Goal: Information Seeking & Learning: Learn about a topic

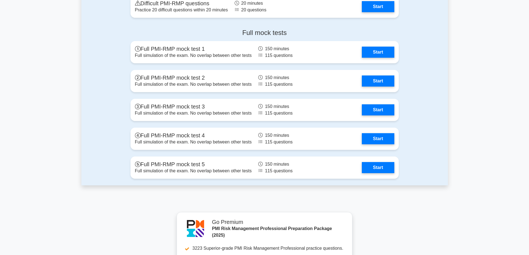
scroll to position [1527, 0]
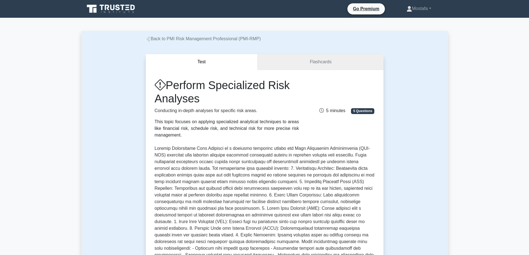
click at [340, 59] on link "Flashcards" at bounding box center [321, 62] width 126 height 16
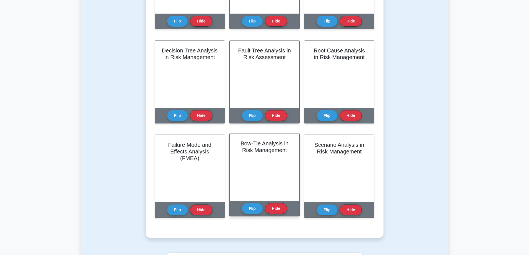
scroll to position [194, 0]
click at [253, 207] on button "Flip" at bounding box center [252, 208] width 21 height 11
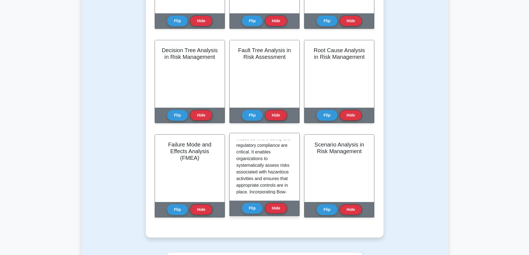
scroll to position [528, 0]
drag, startPoint x: 267, startPoint y: 164, endPoint x: 287, endPoint y: 166, distance: 20.1
click at [287, 166] on p "Bow-Tie Analysis is particularly useful in industries where safety and regulato…" at bounding box center [263, 157] width 54 height 127
copy p "hazardous"
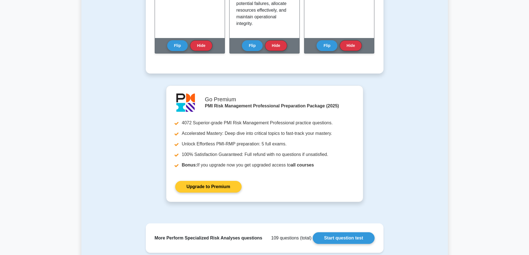
scroll to position [361, 0]
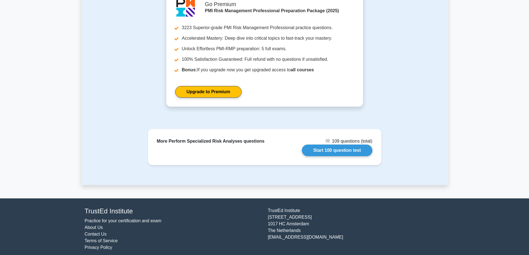
scroll to position [640, 0]
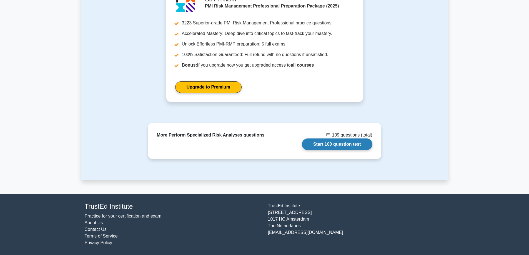
click at [345, 144] on link "Start 100 question test" at bounding box center [337, 145] width 71 height 12
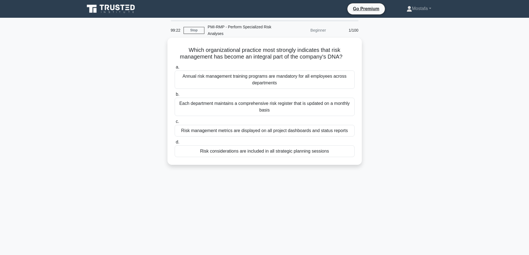
click at [349, 155] on div "Risk considerations are included in all strategic planning sessions" at bounding box center [265, 152] width 180 height 12
click at [175, 144] on input "d. Risk considerations are included in all strategic planning sessions" at bounding box center [175, 143] width 0 height 4
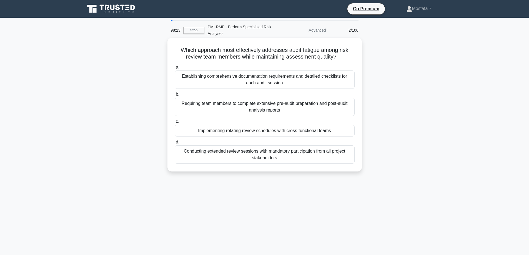
click at [350, 133] on div "Implementing rotating review schedules with cross-functional teams" at bounding box center [265, 131] width 180 height 12
click at [175, 124] on input "c. Implementing rotating review schedules with cross-functional teams" at bounding box center [175, 122] width 0 height 4
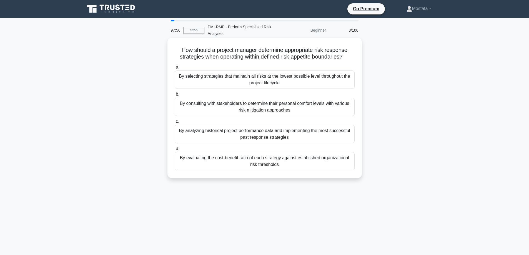
click at [351, 169] on div "By evaluating the cost-benefit ratio of each strategy against established organ…" at bounding box center [265, 161] width 180 height 18
click at [175, 151] on input "d. By evaluating the cost-benefit ratio of each strategy against established or…" at bounding box center [175, 149] width 0 height 4
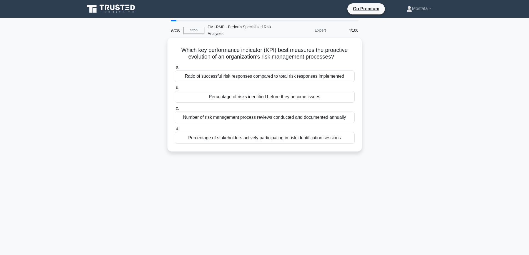
click at [352, 100] on div "Percentage of risks identified before they become issues" at bounding box center [265, 97] width 180 height 12
click at [175, 90] on input "b. Percentage of risks identified before they become issues" at bounding box center [175, 88] width 0 height 4
click at [348, 140] on div "A temporary measure that may evolve into a process improvement opportunity" at bounding box center [265, 138] width 180 height 12
click at [175, 131] on input "d. A temporary measure that may evolve into a process improvement opportunity" at bounding box center [175, 129] width 0 height 4
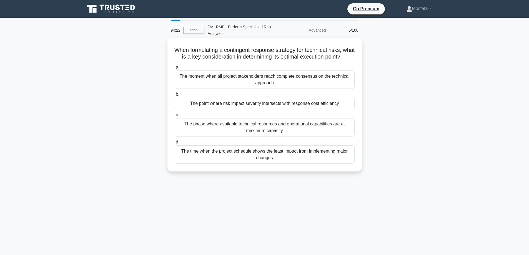
click at [343, 109] on div "The point where risk impact severity intersects with response cost efficiency" at bounding box center [265, 104] width 180 height 12
click at [175, 96] on input "b. The point where risk impact severity intersects with response cost efficiency" at bounding box center [175, 95] width 0 height 4
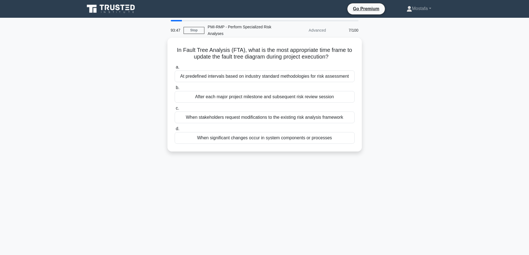
click at [350, 98] on div "After each major project milestone and subsequent risk review session" at bounding box center [265, 97] width 180 height 12
click at [175, 90] on input "b. After each major project milestone and subsequent risk review session" at bounding box center [175, 88] width 0 height 4
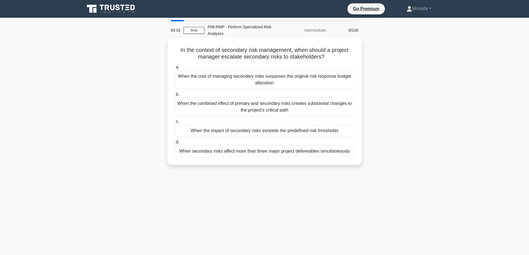
click at [353, 134] on div "When the impact of secondary risks exceeds the predefined risk thresholds" at bounding box center [265, 131] width 180 height 12
click at [175, 124] on input "c. When the impact of secondary risks exceeds the predefined risk thresholds" at bounding box center [175, 122] width 0 height 4
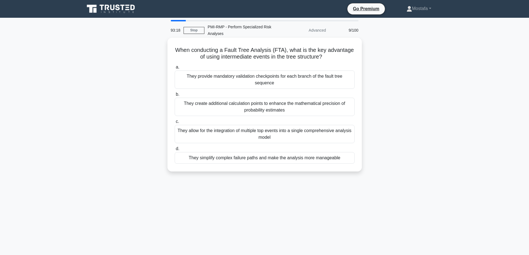
click at [352, 162] on div "They simplify complex failure paths and make the analysis more manageable" at bounding box center [265, 158] width 180 height 12
click at [175, 151] on input "d. They simplify complex failure paths and make the analysis more manageable" at bounding box center [175, 149] width 0 height 4
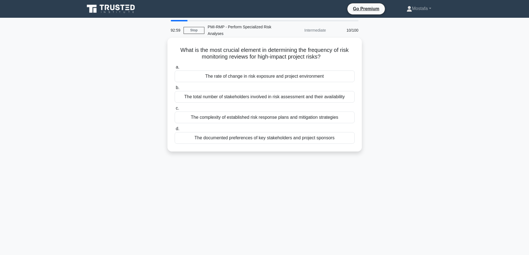
click at [346, 79] on div "The rate of change in risk exposure and project environment" at bounding box center [265, 77] width 180 height 12
click at [175, 69] on input "a. The rate of change in risk exposure and project environment" at bounding box center [175, 68] width 0 height 4
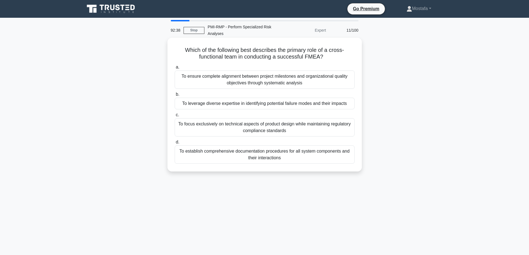
click at [352, 105] on div "To leverage diverse expertise in identifying potential failure modes and their …" at bounding box center [265, 104] width 180 height 12
click at [175, 96] on input "b. To leverage diverse expertise in identifying potential failure modes and the…" at bounding box center [175, 95] width 0 height 4
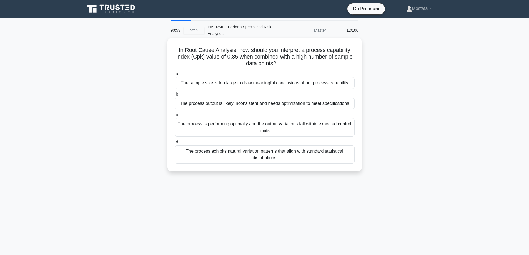
click at [352, 107] on div "The process output is likely inconsistent and needs optimization to meet specif…" at bounding box center [265, 104] width 180 height 12
click at [175, 96] on input "b. The process output is likely inconsistent and needs optimization to meet spe…" at bounding box center [175, 95] width 0 height 4
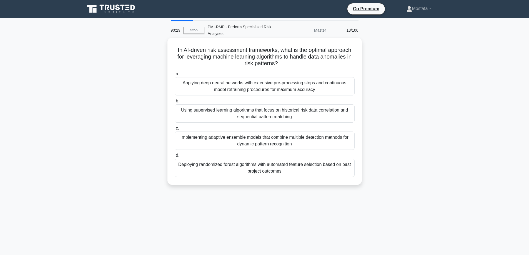
click at [350, 147] on div "Implementing adaptive ensemble models that combine multiple detection methods f…" at bounding box center [265, 141] width 180 height 18
click at [175, 130] on input "c. Implementing adaptive ensemble models that combine multiple detection method…" at bounding box center [175, 129] width 0 height 4
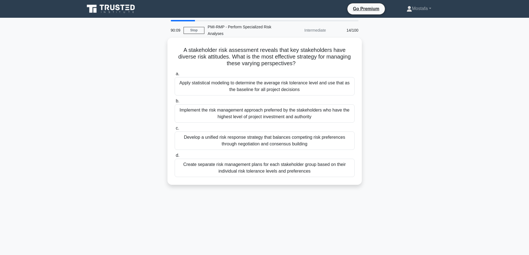
click at [348, 146] on div "Develop a unified risk response strategy that balances competing risk preferenc…" at bounding box center [265, 141] width 180 height 18
click at [175, 130] on input "c. Develop a unified risk response strategy that balances competing risk prefer…" at bounding box center [175, 129] width 0 height 4
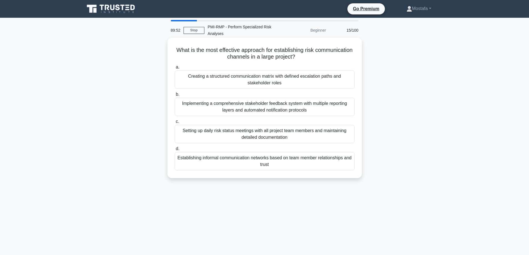
click at [350, 84] on div "Creating a structured communication matrix with defined escalation paths and st…" at bounding box center [265, 80] width 180 height 18
click at [175, 69] on input "a. Creating a structured communication matrix with defined escalation paths and…" at bounding box center [175, 68] width 0 height 4
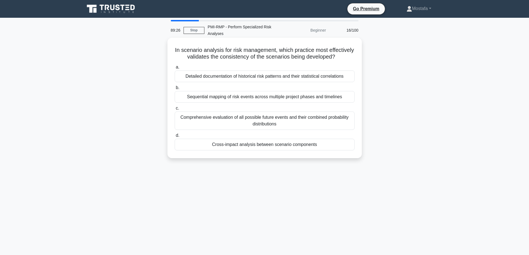
click at [350, 151] on div "Cross-impact analysis between scenario components" at bounding box center [265, 145] width 180 height 12
click at [175, 137] on input "d. Cross-impact analysis between scenario components" at bounding box center [175, 136] width 0 height 4
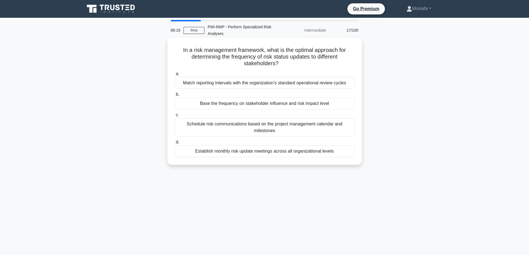
click at [350, 106] on div "Base the frequency on stakeholder influence and risk impact level" at bounding box center [265, 104] width 180 height 12
click at [175, 96] on input "b. Base the frequency on stakeholder influence and risk impact level" at bounding box center [175, 95] width 0 height 4
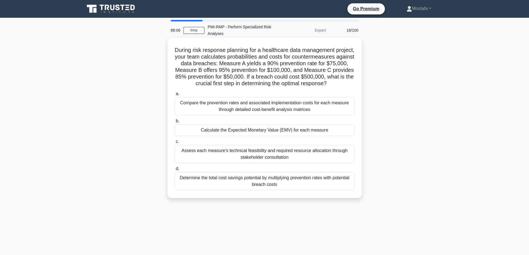
click at [346, 136] on div "Calculate the Expected Monetary Value (EMV) for each measure" at bounding box center [265, 130] width 180 height 12
click at [175, 123] on input "b. Calculate the Expected Monetary Value (EMV) for each measure" at bounding box center [175, 121] width 0 height 4
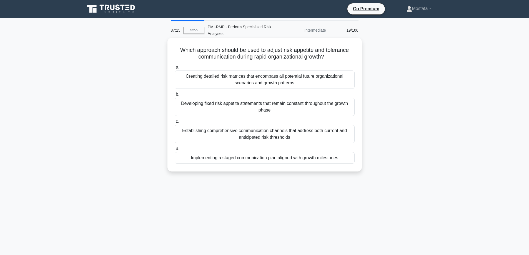
click at [350, 84] on div "Creating detailed risk matrices that encompass all potential future organizatio…" at bounding box center [265, 80] width 180 height 18
click at [175, 69] on input "a. Creating detailed risk matrices that encompass all potential future organiza…" at bounding box center [175, 68] width 0 height 4
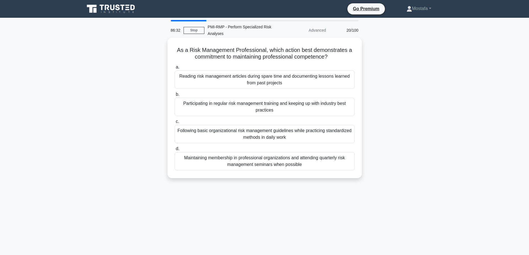
click at [350, 137] on div "Following basic organizational risk management guidelines while practicing stan…" at bounding box center [265, 134] width 180 height 18
click at [175, 124] on input "c. Following basic organizational risk management guidelines while practicing s…" at bounding box center [175, 122] width 0 height 4
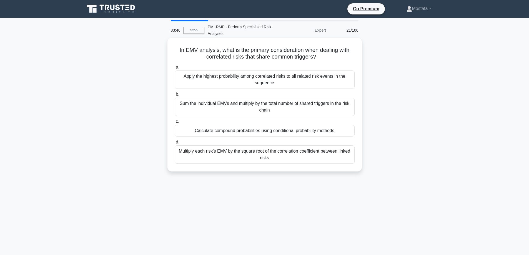
click at [350, 159] on div "Multiply each risk's EMV by the square root of the correlation coefficient betw…" at bounding box center [265, 155] width 180 height 18
click at [175, 144] on input "d. Multiply each risk's EMV by the square root of the correlation coefficient b…" at bounding box center [175, 143] width 0 height 4
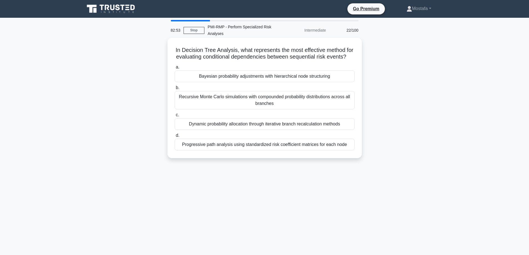
click at [351, 109] on div "Recursive Monte Carlo simulations with compounded probability distributions acr…" at bounding box center [265, 100] width 180 height 18
click at [175, 90] on input "b. Recursive Monte Carlo simulations with compounded probability distributions …" at bounding box center [175, 88] width 0 height 4
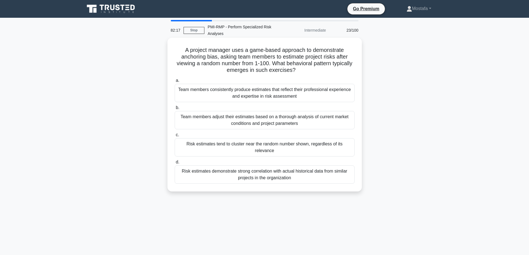
click at [350, 146] on div "Risk estimates tend to cluster near the random number shown, regardless of its …" at bounding box center [265, 147] width 180 height 18
click at [175, 137] on input "c. Risk estimates tend to cluster near the random number shown, regardless of i…" at bounding box center [175, 135] width 0 height 4
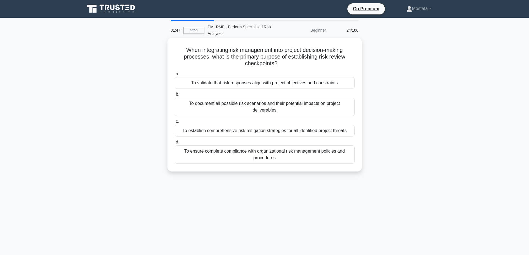
click at [343, 86] on div "To validate that risk responses align with project objectives and constraints" at bounding box center [265, 83] width 180 height 12
click at [175, 76] on input "a. To validate that risk responses align with project objectives and constraints" at bounding box center [175, 74] width 0 height 4
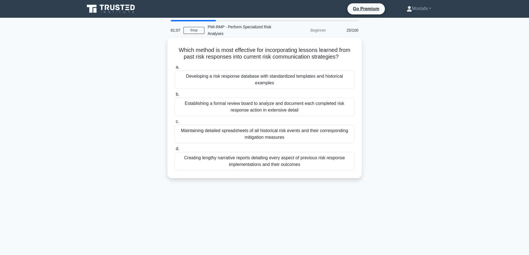
click at [348, 83] on div "Developing a risk response database with standardized templates and historical …" at bounding box center [265, 80] width 180 height 18
click at [175, 69] on input "a. Developing a risk response database with standardized templates and historic…" at bounding box center [175, 68] width 0 height 4
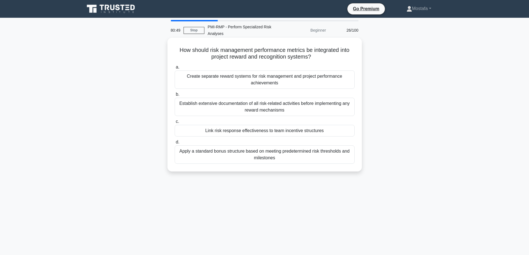
click at [347, 132] on div "Link risk response effectiveness to team incentive structures" at bounding box center [265, 131] width 180 height 12
click at [175, 124] on input "c. Link risk response effectiveness to team incentive structures" at bounding box center [175, 122] width 0 height 4
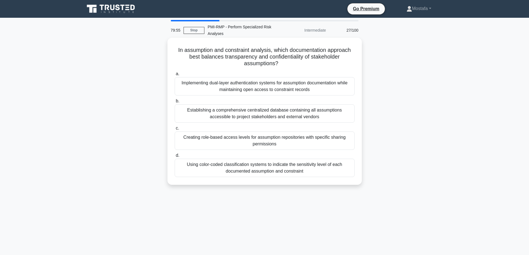
click at [349, 146] on div "Creating role-based access levels for assumption repositories with specific sha…" at bounding box center [265, 141] width 180 height 18
click at [175, 130] on input "c. Creating role-based access levels for assumption repositories with specific …" at bounding box center [175, 129] width 0 height 4
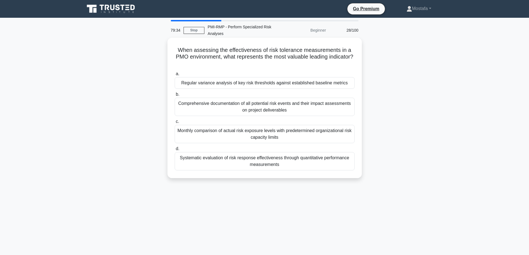
click at [350, 84] on div "Regular variance analysis of key risk thresholds against established baseline m…" at bounding box center [265, 83] width 180 height 12
click at [175, 76] on input "a. Regular variance analysis of key risk thresholds against established baselin…" at bounding box center [175, 74] width 0 height 4
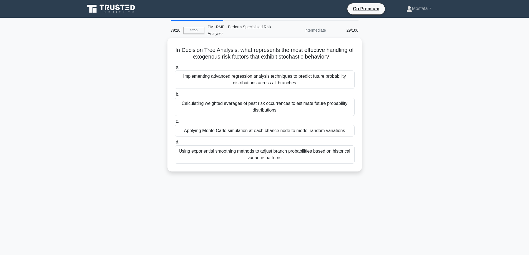
click at [352, 133] on div "Applying Monte Carlo simulation at each chance node to model random variations" at bounding box center [265, 131] width 180 height 12
click at [175, 124] on input "c. Applying Monte Carlo simulation at each chance node to model random variatio…" at bounding box center [175, 122] width 0 height 4
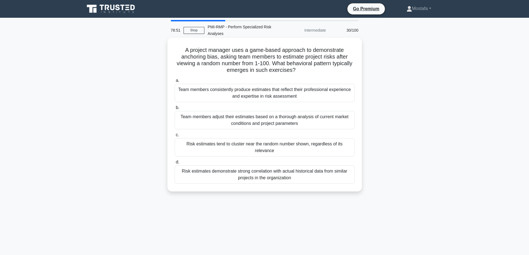
click at [350, 147] on div "Risk estimates tend to cluster near the random number shown, regardless of its …" at bounding box center [265, 147] width 180 height 18
click at [175, 137] on input "c. Risk estimates tend to cluster near the random number shown, regardless of i…" at bounding box center [175, 135] width 0 height 4
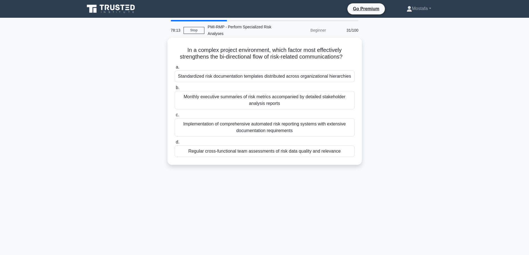
click at [349, 153] on div "Regular cross-functional team assessments of risk data quality and relevance" at bounding box center [265, 152] width 180 height 12
click at [175, 144] on input "d. Regular cross-functional team assessments of risk data quality and relevance" at bounding box center [175, 143] width 0 height 4
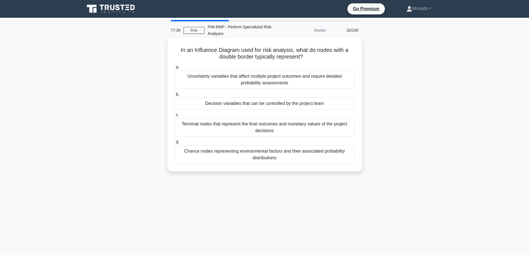
click at [346, 82] on div "Uncertainty variables that affect multiple project outcomes and require detaile…" at bounding box center [265, 80] width 180 height 18
click at [175, 69] on input "a. Uncertainty variables that affect multiple project outcomes and require deta…" at bounding box center [175, 68] width 0 height 4
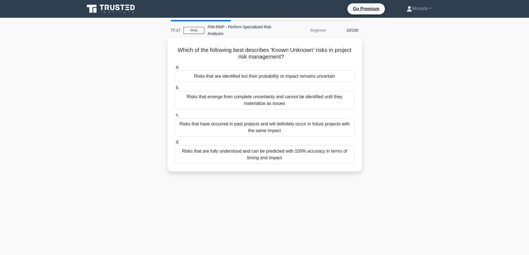
click at [345, 77] on div "Risks that are identified but their probability or impact remains uncertain" at bounding box center [265, 77] width 180 height 12
click at [175, 69] on input "a. Risks that are identified but their probability or impact remains uncertain" at bounding box center [175, 68] width 0 height 4
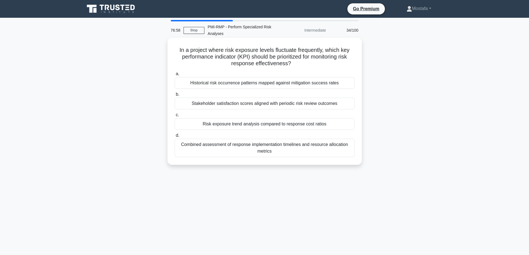
click at [347, 127] on div "Risk exposure trend analysis compared to response cost ratios" at bounding box center [265, 124] width 180 height 12
click at [175, 117] on input "c. Risk exposure trend analysis compared to response cost ratios" at bounding box center [175, 115] width 0 height 4
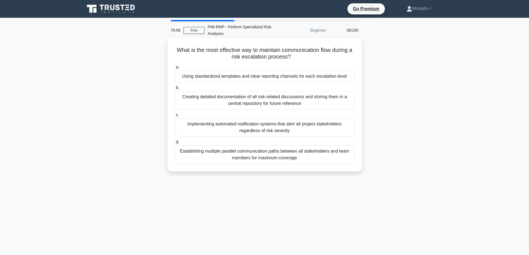
click at [352, 79] on div "Using standardized templates and clear reporting channels for each escalation l…" at bounding box center [265, 77] width 180 height 12
click at [175, 69] on input "a. Using standardized templates and clear reporting channels for each escalatio…" at bounding box center [175, 68] width 0 height 4
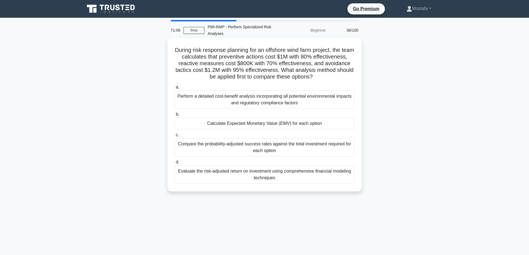
click at [352, 125] on div "Calculate Expected Monetary Value (EMV) for each option" at bounding box center [265, 124] width 180 height 12
click at [175, 116] on input "b. Calculate Expected Monetary Value (EMV) for each option" at bounding box center [175, 115] width 0 height 4
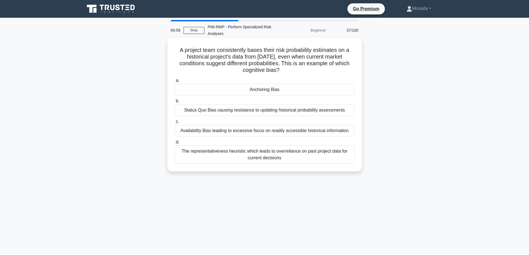
click at [312, 92] on div "Anchoring Bias" at bounding box center [265, 90] width 180 height 12
click at [175, 82] on input "a. Anchoring Bias" at bounding box center [175, 81] width 0 height 4
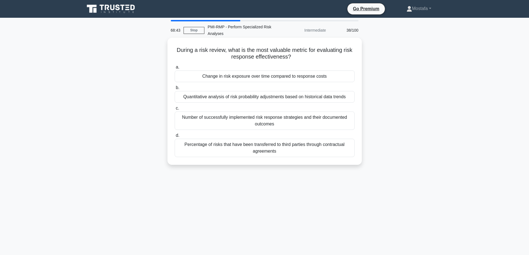
click at [341, 78] on div "Change in risk exposure over time compared to response costs" at bounding box center [265, 77] width 180 height 12
click at [175, 69] on input "a. Change in risk exposure over time compared to response costs" at bounding box center [175, 68] width 0 height 4
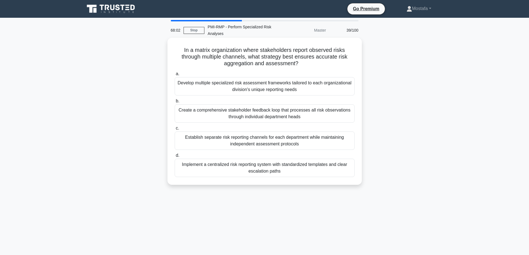
click at [348, 174] on div "Implement a centralized risk reporting system with standardized templates and c…" at bounding box center [265, 168] width 180 height 18
click at [175, 157] on input "d. Implement a centralized risk reporting system with standardized templates an…" at bounding box center [175, 156] width 0 height 4
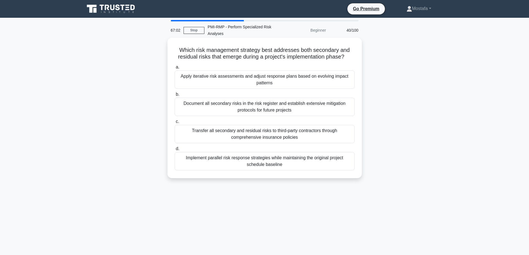
click at [348, 85] on div "Apply iterative risk assessments and adjust response plans based on evolving im…" at bounding box center [265, 80] width 180 height 18
click at [175, 69] on input "a. Apply iterative risk assessments and adjust response plans based on evolving…" at bounding box center [175, 68] width 0 height 4
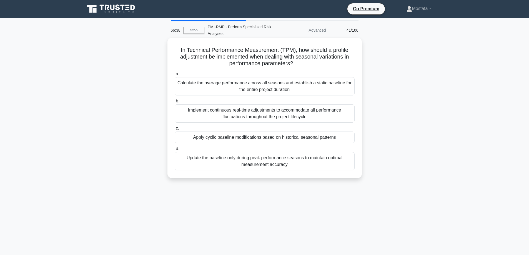
click at [348, 142] on div "Apply cyclic baseline modifications based on historical seasonal patterns" at bounding box center [265, 138] width 180 height 12
click at [175, 130] on input "c. Apply cyclic baseline modifications based on historical seasonal patterns" at bounding box center [175, 129] width 0 height 4
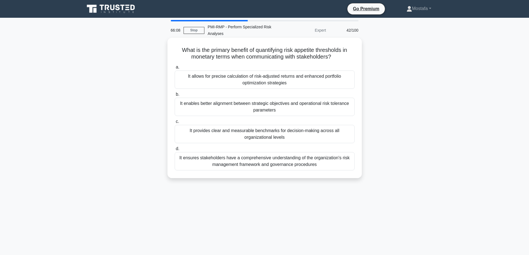
click at [347, 139] on div "It provides clear and measurable benchmarks for decision-making across all orga…" at bounding box center [265, 134] width 180 height 18
click at [175, 124] on input "c. It provides clear and measurable benchmarks for decision-making across all o…" at bounding box center [175, 122] width 0 height 4
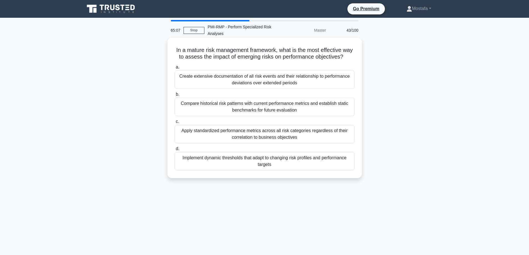
click at [349, 116] on div "Compare historical risk patterns with current performance metrics and establish…" at bounding box center [265, 107] width 180 height 18
click at [175, 96] on input "b. Compare historical risk patterns with current performance metrics and establ…" at bounding box center [175, 95] width 0 height 4
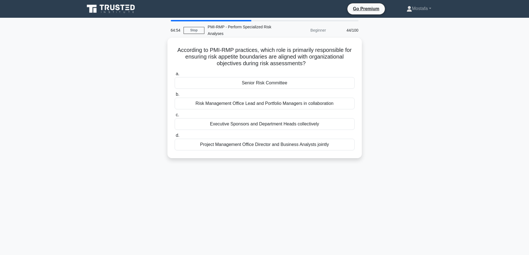
click at [346, 83] on div "Senior Risk Committee" at bounding box center [265, 83] width 180 height 12
click at [175, 76] on input "a. Senior Risk Committee" at bounding box center [175, 74] width 0 height 4
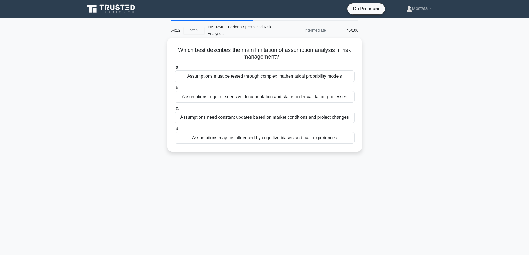
click at [349, 139] on div "Assumptions may be influenced by cognitive biases and past experiences" at bounding box center [265, 138] width 180 height 12
click at [175, 131] on input "d. Assumptions may be influenced by cognitive biases and past experiences" at bounding box center [175, 129] width 0 height 4
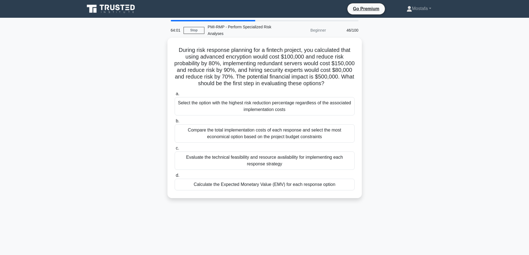
click at [351, 189] on div "Calculate the Expected Monetary Value (EMV) for each response option" at bounding box center [265, 185] width 180 height 12
click at [175, 177] on input "d. Calculate the Expected Monetary Value (EMV) for each response option" at bounding box center [175, 176] width 0 height 4
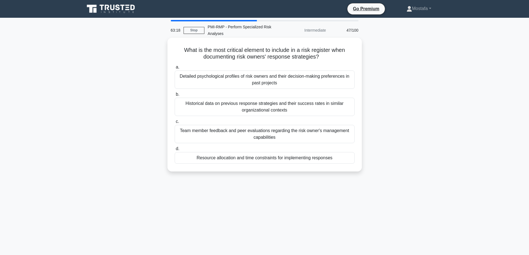
click at [345, 162] on div "Resource allocation and time constraints for implementing responses" at bounding box center [265, 158] width 180 height 12
click at [175, 151] on input "d. Resource allocation and time constraints for implementing responses" at bounding box center [175, 149] width 0 height 4
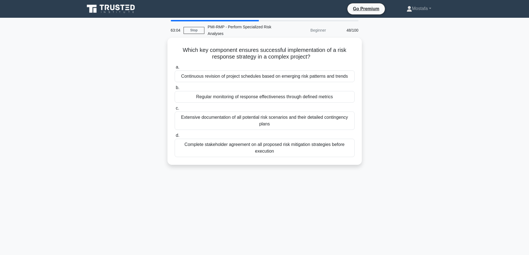
click at [345, 99] on div "Regular monitoring of response effectiveness through defined metrics" at bounding box center [265, 97] width 180 height 12
click at [175, 90] on input "b. Regular monitoring of response effectiveness through defined metrics" at bounding box center [175, 88] width 0 height 4
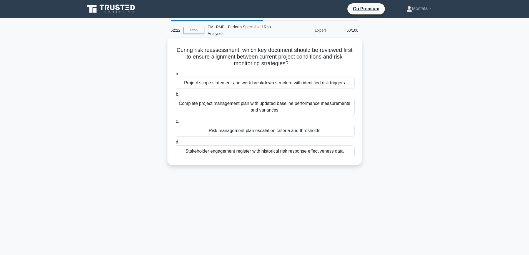
click at [345, 133] on div "Risk management plan escalation criteria and thresholds" at bounding box center [265, 131] width 180 height 12
click at [175, 124] on input "c. Risk management plan escalation criteria and thresholds" at bounding box center [175, 122] width 0 height 4
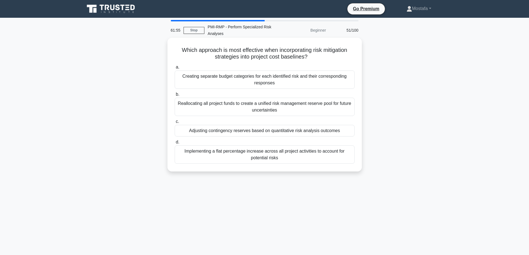
click at [348, 133] on div "Adjusting contingency reserves based on quantitative risk analysis outcomes" at bounding box center [265, 131] width 180 height 12
click at [175, 124] on input "c. Adjusting contingency reserves based on quantitative risk analysis outcomes" at bounding box center [175, 122] width 0 height 4
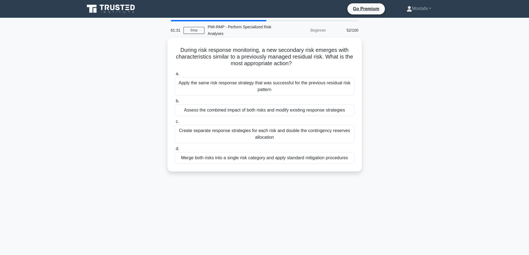
click at [349, 114] on div "Assess the combined impact of both risks and modify existing response strategies" at bounding box center [265, 110] width 180 height 12
click at [175, 103] on input "b. Assess the combined impact of both risks and modify existing response strate…" at bounding box center [175, 101] width 0 height 4
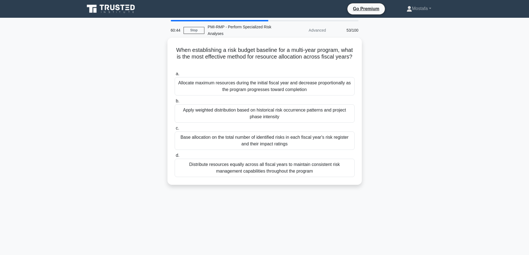
click at [347, 117] on div "Apply weighted distribution based on historical risk occurrence patterns and pr…" at bounding box center [265, 113] width 180 height 18
click at [175, 103] on input "b. Apply weighted distribution based on historical risk occurrence patterns and…" at bounding box center [175, 101] width 0 height 4
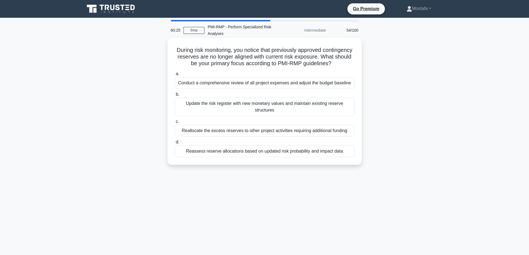
click at [350, 116] on div "Update the risk register with new monetary values and maintain existing reserve…" at bounding box center [265, 107] width 180 height 18
click at [175, 96] on input "b. Update the risk register with new monetary values and maintain existing rese…" at bounding box center [175, 95] width 0 height 4
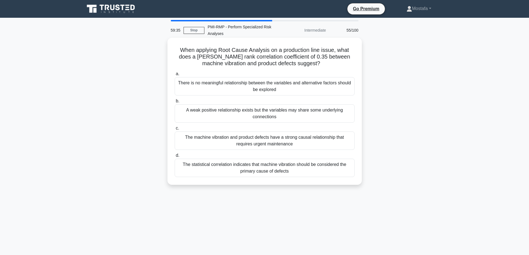
click at [350, 145] on div "The machine vibration and product defects have a strong causal relationship tha…" at bounding box center [265, 141] width 180 height 18
click at [175, 130] on input "c. The machine vibration and product defects have a strong causal relationship …" at bounding box center [175, 129] width 0 height 4
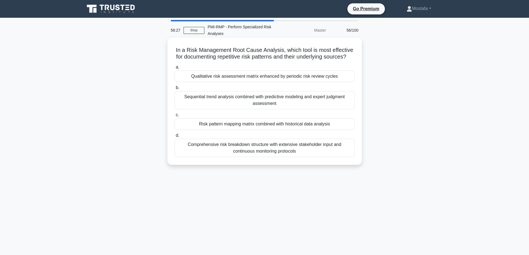
click at [352, 130] on div "Risk pattern mapping matrix combined with historical data analysis" at bounding box center [265, 124] width 180 height 12
click at [175, 117] on input "c. Risk pattern mapping matrix combined with historical data analysis" at bounding box center [175, 115] width 0 height 4
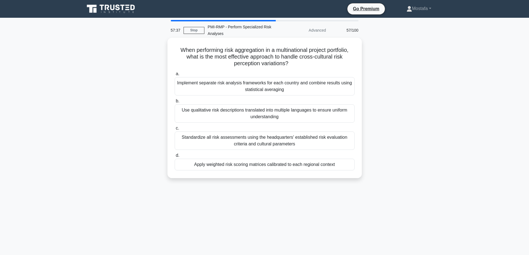
click at [347, 166] on div "Apply weighted risk scoring matrices calibrated to each regional context" at bounding box center [265, 165] width 180 height 12
click at [175, 157] on input "d. Apply weighted risk scoring matrices calibrated to each regional context" at bounding box center [175, 156] width 0 height 4
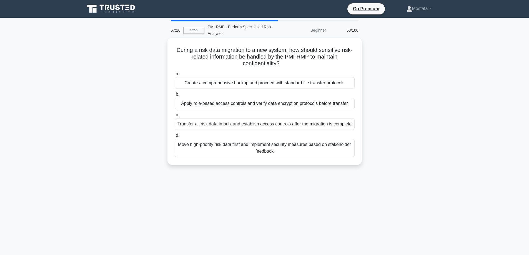
click at [349, 108] on div "Apply role-based access controls and verify data encryption protocols before tr…" at bounding box center [265, 104] width 180 height 12
click at [175, 96] on input "b. Apply role-based access controls and verify data encryption protocols before…" at bounding box center [175, 95] width 0 height 4
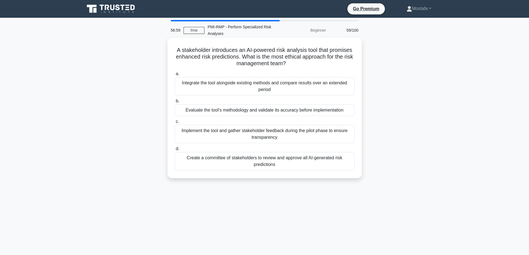
click at [350, 114] on div "Evaluate the tool's methodology and validate its accuracy before implementation" at bounding box center [265, 110] width 180 height 12
click at [175, 103] on input "b. Evaluate the tool's methodology and validate its accuracy before implementat…" at bounding box center [175, 101] width 0 height 4
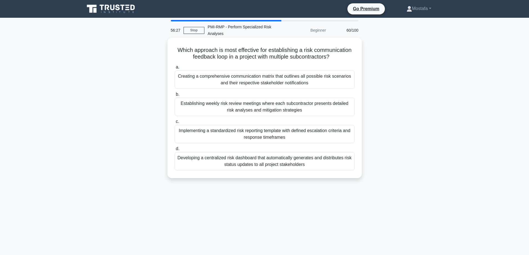
click at [344, 137] on div "Implementing a standardized risk reporting template with defined escalation cri…" at bounding box center [265, 134] width 180 height 18
click at [175, 124] on input "c. Implementing a standardized risk reporting template with defined escalation …" at bounding box center [175, 122] width 0 height 4
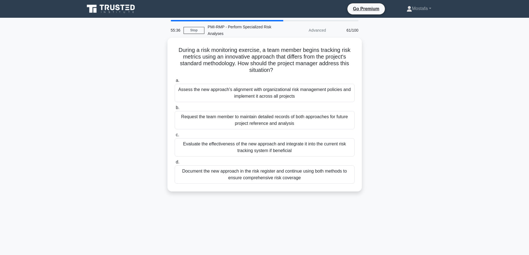
click at [352, 148] on div "Evaluate the effectiveness of the new approach and integrate it into the curren…" at bounding box center [265, 147] width 180 height 18
click at [175, 137] on input "c. Evaluate the effectiveness of the new approach and integrate it into the cur…" at bounding box center [175, 135] width 0 height 4
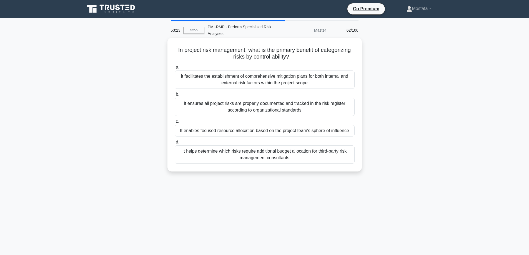
click at [346, 110] on div "It ensures all project risks are properly documented and tracked in the risk re…" at bounding box center [265, 107] width 180 height 18
click at [175, 96] on input "b. It ensures all project risks are properly documented and tracked in the risk…" at bounding box center [175, 95] width 0 height 4
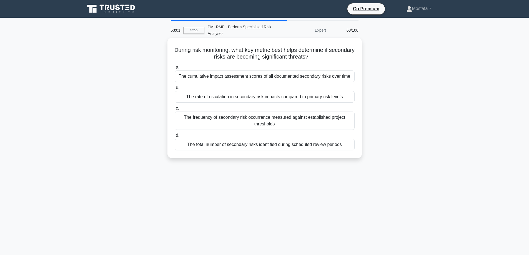
click at [352, 99] on div "The rate of escalation in secondary risk impacts compared to primary risk levels" at bounding box center [265, 97] width 180 height 12
click at [175, 90] on input "b. The rate of escalation in secondary risk impacts compared to primary risk le…" at bounding box center [175, 88] width 0 height 4
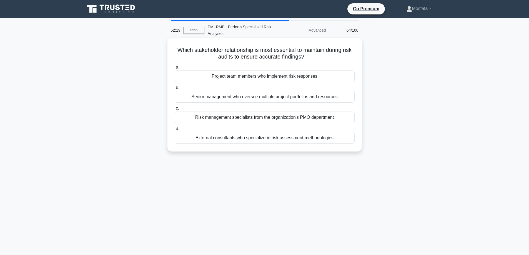
click at [349, 119] on div "Risk management specialists from the organization's PMO department" at bounding box center [265, 118] width 180 height 12
click at [175, 110] on input "c. Risk management specialists from the organization's PMO department" at bounding box center [175, 109] width 0 height 4
click at [350, 79] on div "The frequency of risk response strategy modifications and updates" at bounding box center [265, 77] width 180 height 12
click at [175, 69] on input "a. The frequency of risk response strategy modifications and updates" at bounding box center [175, 68] width 0 height 4
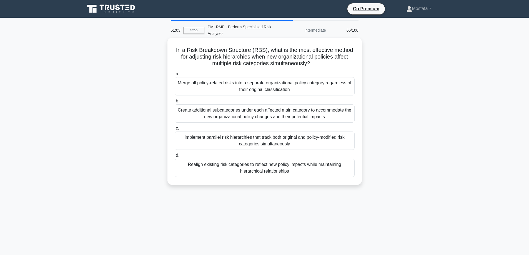
click at [343, 172] on div "Realign existing risk categories to reflect new policy impacts while maintainin…" at bounding box center [265, 168] width 180 height 18
click at [175, 157] on input "d. Realign existing risk categories to reflect new policy impacts while maintai…" at bounding box center [175, 156] width 0 height 4
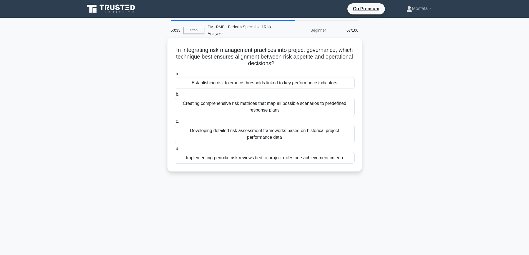
click at [348, 84] on div "Establishing risk tolerance thresholds linked to key performance indicators" at bounding box center [265, 83] width 180 height 12
click at [175, 76] on input "a. Establishing risk tolerance thresholds linked to key performance indicators" at bounding box center [175, 74] width 0 height 4
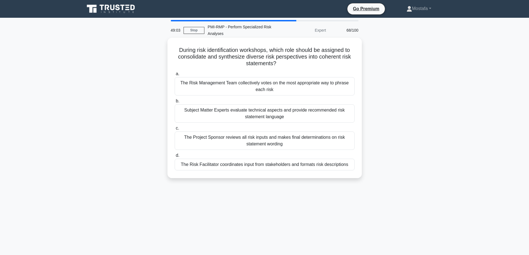
click at [350, 165] on div "The Risk Facilitator coordinates input from stakeholders and formats risk descr…" at bounding box center [265, 165] width 180 height 12
click at [175, 157] on input "d. The Risk Facilitator coordinates input from stakeholders and formats risk de…" at bounding box center [175, 156] width 0 height 4
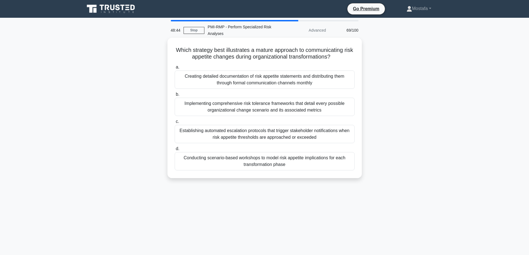
click at [343, 141] on div "Establishing automated escalation protocols that trigger stakeholder notificati…" at bounding box center [265, 134] width 180 height 18
click at [175, 124] on input "c. Establishing automated escalation protocols that trigger stakeholder notific…" at bounding box center [175, 122] width 0 height 4
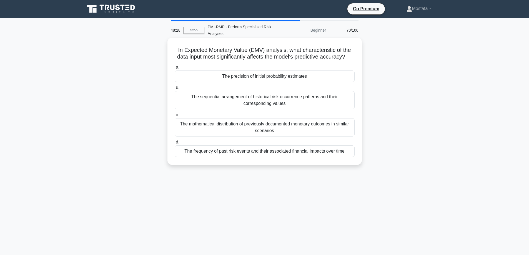
click at [353, 82] on div "The precision of initial probability estimates" at bounding box center [265, 77] width 180 height 12
click at [175, 69] on input "a. The precision of initial probability estimates" at bounding box center [175, 68] width 0 height 4
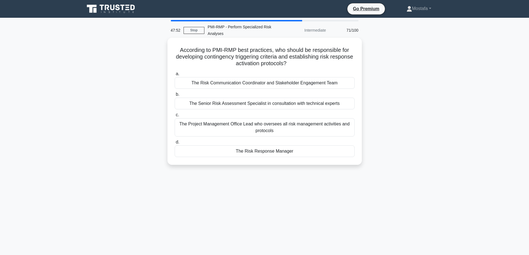
click at [352, 155] on div "The Risk Response Manager" at bounding box center [265, 152] width 180 height 12
click at [175, 144] on input "d. The Risk Response Manager" at bounding box center [175, 143] width 0 height 4
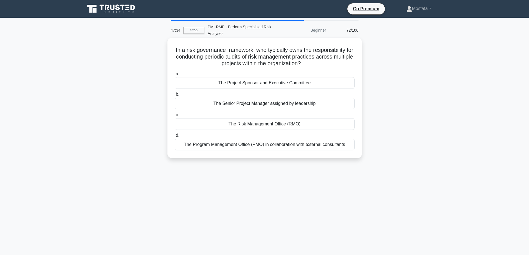
click at [342, 124] on div "The Risk Management Office (RMO)" at bounding box center [265, 124] width 180 height 12
click at [175, 117] on input "c. The Risk Management Office (RMO)" at bounding box center [175, 115] width 0 height 4
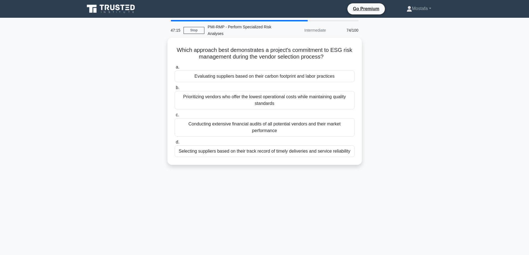
click at [349, 78] on div "Evaluating suppliers based on their carbon footprint and labor practices" at bounding box center [265, 77] width 180 height 12
click at [175, 69] on input "a. Evaluating suppliers based on their carbon footprint and labor practices" at bounding box center [175, 68] width 0 height 4
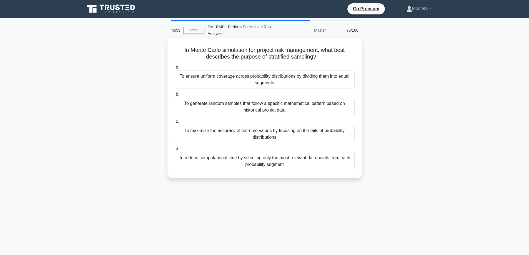
click at [348, 139] on div "To maximize the accuracy of extreme values by focusing on the tails of probabil…" at bounding box center [265, 134] width 180 height 18
click at [175, 124] on input "c. To maximize the accuracy of extreme values by focusing on the tails of proba…" at bounding box center [175, 122] width 0 height 4
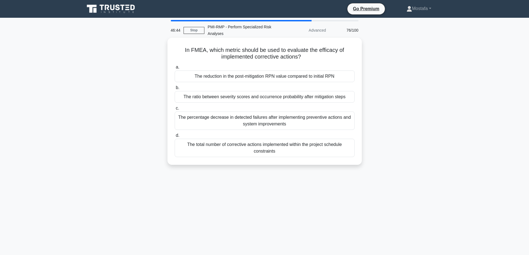
click at [348, 81] on div "The reduction in the post-mitigation RPN value compared to initial RPN" at bounding box center [265, 77] width 180 height 12
click at [175, 69] on input "a. The reduction in the post-mitigation RPN value compared to initial RPN" at bounding box center [175, 68] width 0 height 4
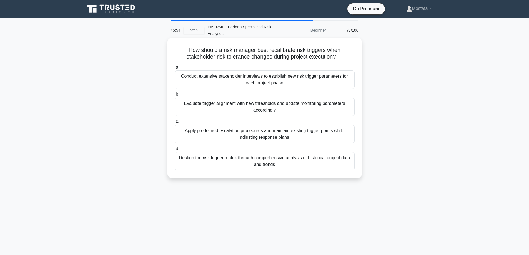
click at [341, 140] on div "Apply predefined escalation procedures and maintain existing trigger points whi…" at bounding box center [265, 134] width 180 height 18
click at [175, 124] on input "c. Apply predefined escalation procedures and maintain existing trigger points …" at bounding box center [175, 122] width 0 height 4
click at [348, 89] on div "Analyze historical performance data of similar risks and their successful mitig…" at bounding box center [265, 80] width 180 height 18
click at [175, 69] on input "a. Analyze historical performance data of similar risks and their successful mi…" at bounding box center [175, 68] width 0 height 4
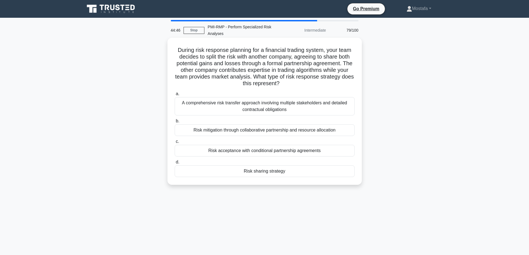
click at [349, 130] on div "Risk mitigation through collaborative partnership and resource allocation" at bounding box center [265, 130] width 180 height 12
click at [175, 123] on input "b. Risk mitigation through collaborative partnership and resource allocation" at bounding box center [175, 121] width 0 height 4
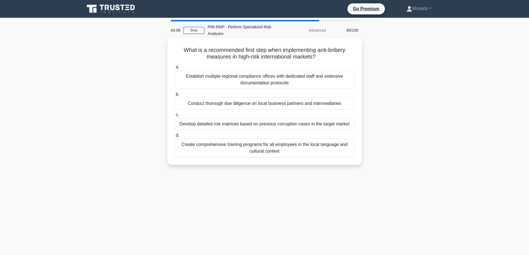
click at [352, 126] on div "Develop detailed risk matrices based on previous corruption cases in the target…" at bounding box center [265, 124] width 180 height 12
click at [175, 117] on input "c. Develop detailed risk matrices based on previous corruption cases in the tar…" at bounding box center [175, 115] width 0 height 4
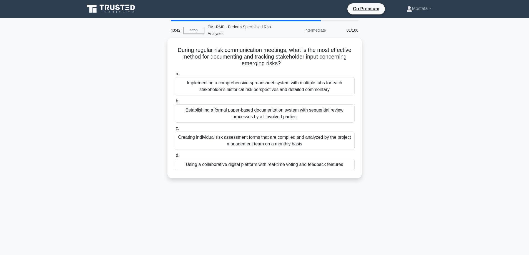
click at [350, 167] on div "Using a collaborative digital platform with real-time voting and feedback featu…" at bounding box center [265, 165] width 180 height 12
click at [175, 157] on input "d. Using a collaborative digital platform with real-time voting and feedback fe…" at bounding box center [175, 156] width 0 height 4
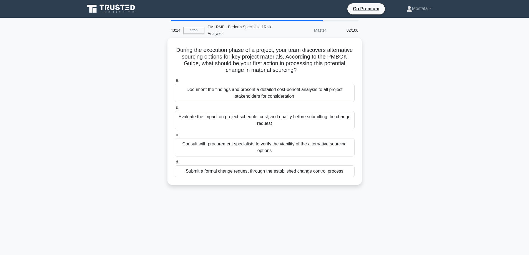
click at [349, 122] on div "Evaluate the impact on project schedule, cost, and quality before submitting th…" at bounding box center [265, 120] width 180 height 18
click at [175, 110] on input "b. Evaluate the impact on project schedule, cost, and quality before submitting…" at bounding box center [175, 108] width 0 height 4
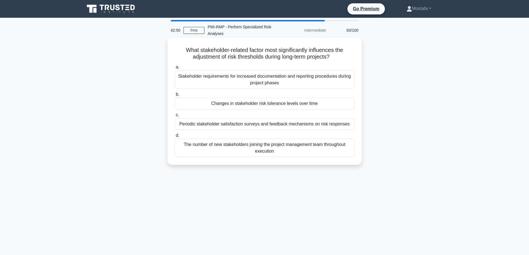
click at [345, 105] on div "Changes in stakeholder risk tolerance levels over time" at bounding box center [265, 104] width 180 height 12
click at [175, 96] on input "b. Changes in stakeholder risk tolerance levels over time" at bounding box center [175, 95] width 0 height 4
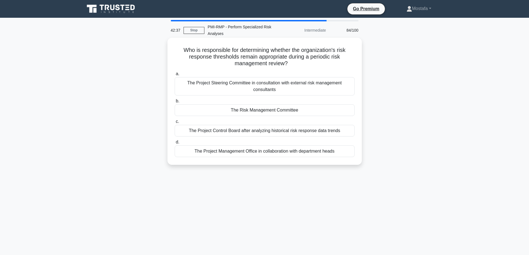
click at [336, 112] on div "The Risk Management Committee" at bounding box center [265, 110] width 180 height 12
click at [175, 103] on input "b. The Risk Management Committee" at bounding box center [175, 101] width 0 height 4
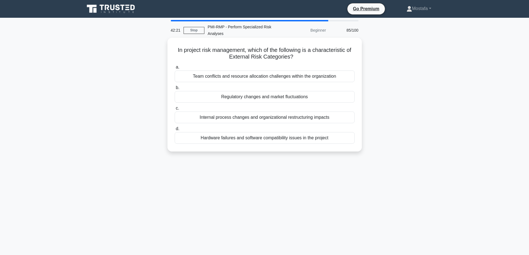
click at [348, 101] on div "Regulatory changes and market fluctuations" at bounding box center [265, 97] width 180 height 12
click at [175, 90] on input "b. Regulatory changes and market fluctuations" at bounding box center [175, 88] width 0 height 4
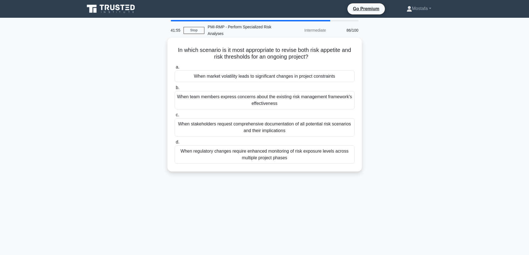
click at [349, 80] on div "When market volatility leads to significant changes in project constraints" at bounding box center [265, 77] width 180 height 12
click at [175, 69] on input "a. When market volatility leads to significant changes in project constraints" at bounding box center [175, 68] width 0 height 4
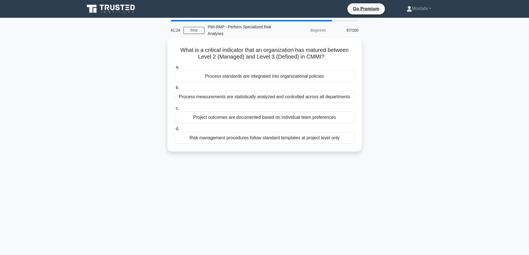
click at [341, 78] on div "Process standards are integrated into organizational policies" at bounding box center [265, 77] width 180 height 12
click at [175, 69] on input "a. Process standards are integrated into organizational policies" at bounding box center [175, 68] width 0 height 4
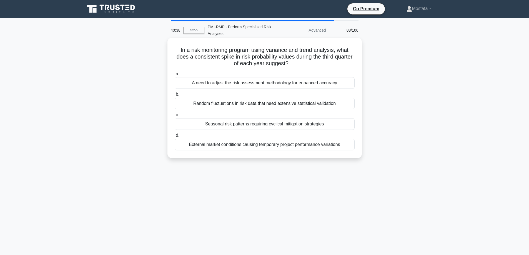
click at [341, 126] on div "Seasonal risk patterns requiring cyclical mitigation strategies" at bounding box center [265, 124] width 180 height 12
click at [175, 117] on input "c. Seasonal risk patterns requiring cyclical mitigation strategies" at bounding box center [175, 115] width 0 height 4
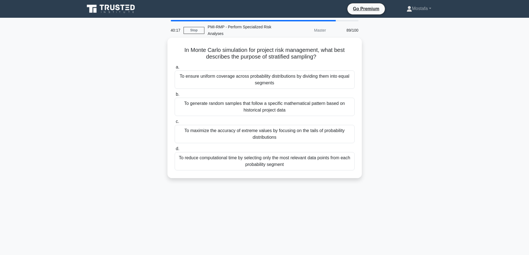
click at [351, 85] on div "To ensure uniform coverage across probability distributions by dividing them in…" at bounding box center [265, 80] width 180 height 18
click at [175, 69] on input "a. To ensure uniform coverage across probability distributions by dividing them…" at bounding box center [175, 68] width 0 height 4
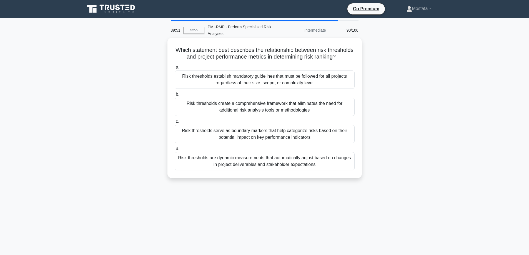
click at [348, 143] on div "Risk thresholds serve as boundary markers that help categorize risks based on t…" at bounding box center [265, 134] width 180 height 18
click at [175, 124] on input "c. Risk thresholds serve as boundary markers that help categorize risks based o…" at bounding box center [175, 122] width 0 height 4
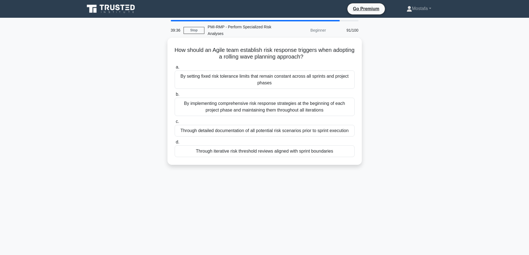
click at [349, 152] on div "Through iterative risk threshold reviews aligned with sprint boundaries" at bounding box center [265, 152] width 180 height 12
click at [175, 144] on input "d. Through iterative risk threshold reviews aligned with sprint boundaries" at bounding box center [175, 143] width 0 height 4
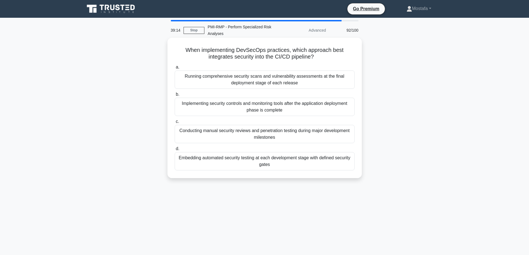
click at [350, 165] on div "Embedding automated security testing at each development stage with defined sec…" at bounding box center [265, 161] width 180 height 18
click at [175, 151] on input "d. Embedding automated security testing at each development stage with defined …" at bounding box center [175, 149] width 0 height 4
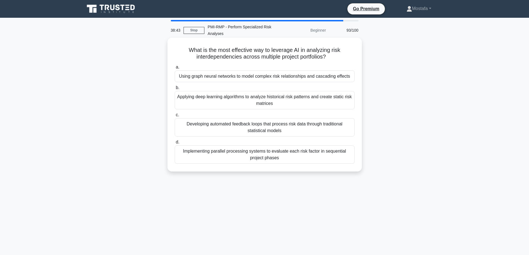
click at [353, 79] on div "Using graph neural networks to model complex risk relationships and cascading e…" at bounding box center [265, 77] width 180 height 12
click at [175, 69] on input "a. Using graph neural networks to model complex risk relationships and cascadin…" at bounding box center [175, 68] width 0 height 4
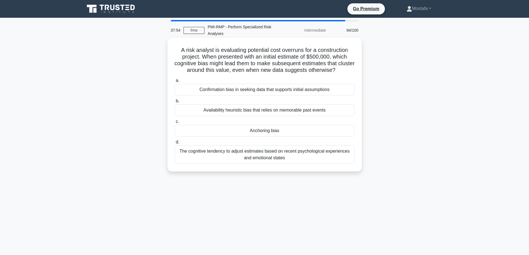
click at [338, 133] on div "Anchoring bias" at bounding box center [265, 131] width 180 height 12
click at [175, 124] on input "c. Anchoring bias" at bounding box center [175, 122] width 0 height 4
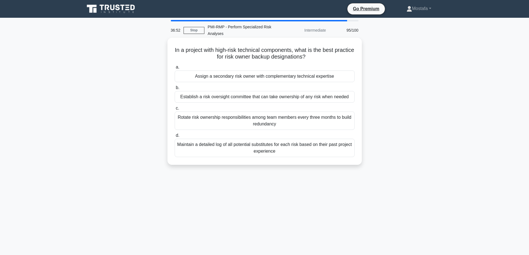
click at [354, 100] on div "Establish a risk oversight committee that can take ownership of any risk when n…" at bounding box center [265, 97] width 180 height 12
click at [175, 90] on input "b. Establish a risk oversight committee that can take ownership of any risk whe…" at bounding box center [175, 88] width 0 height 4
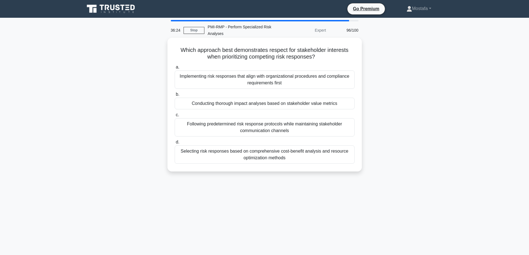
click at [299, 132] on div "Following predetermined risk response protocols while maintaining stakeholder c…" at bounding box center [265, 127] width 180 height 18
click at [175, 117] on input "c. Following predetermined risk response protocols while maintaining stakeholde…" at bounding box center [175, 115] width 0 height 4
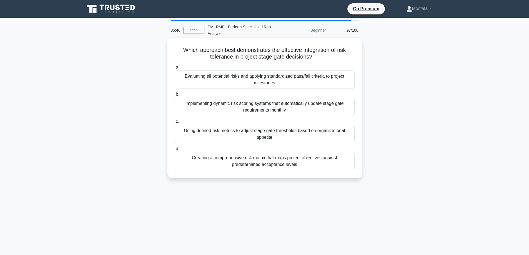
click at [344, 137] on div "Using defined risk metrics to adjust stage gate thresholds based on organizatio…" at bounding box center [265, 134] width 180 height 18
click at [175, 124] on input "c. Using defined risk metrics to adjust stage gate thresholds based on organiza…" at bounding box center [175, 122] width 0 height 4
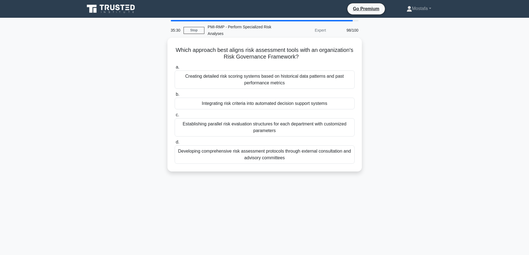
click at [342, 104] on div "Integrating risk criteria into automated decision support systems" at bounding box center [265, 104] width 180 height 12
click at [175, 96] on input "b. Integrating risk criteria into automated decision support systems" at bounding box center [175, 95] width 0 height 4
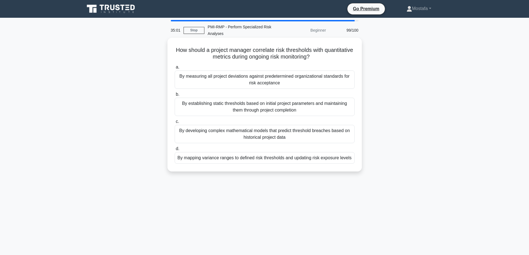
click at [350, 163] on div "By mapping variance ranges to defined risk thresholds and updating risk exposur…" at bounding box center [265, 158] width 180 height 12
click at [175, 151] on input "d. By mapping variance ranges to defined risk thresholds and updating risk expo…" at bounding box center [175, 149] width 0 height 4
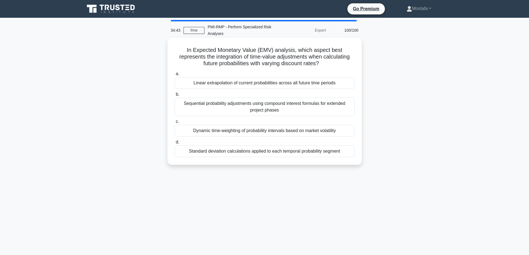
click at [349, 112] on div "Sequential probability adjustments using compound interest formulas for extende…" at bounding box center [265, 107] width 180 height 18
click at [175, 96] on input "b. Sequential probability adjustments using compound interest formulas for exte…" at bounding box center [175, 95] width 0 height 4
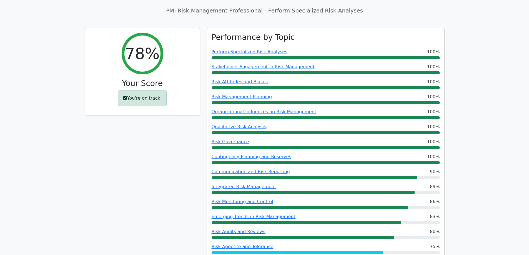
scroll to position [194, 0]
